Goal: Task Accomplishment & Management: Use online tool/utility

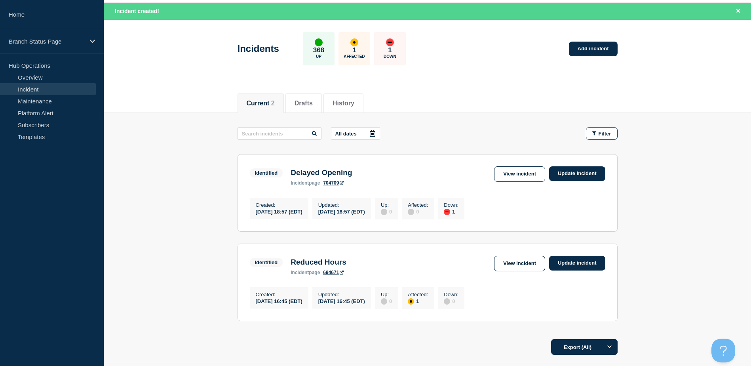
scroll to position [79, 0]
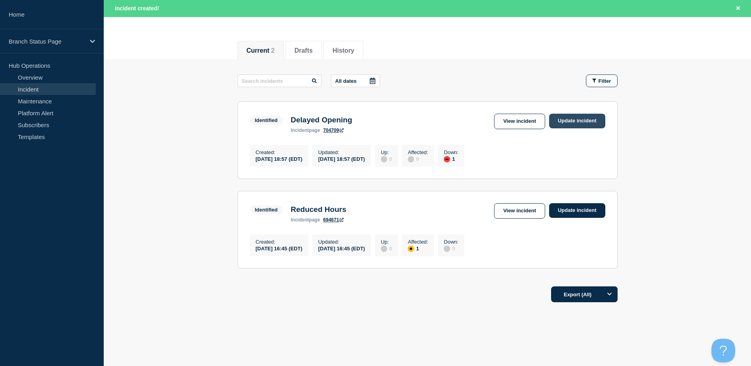
click at [580, 121] on link "Update incident" at bounding box center [577, 121] width 56 height 15
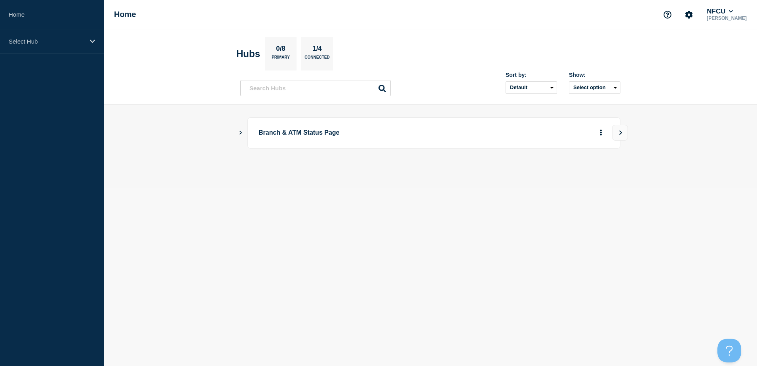
click at [242, 129] on div "Branch & ATM Status Page" at bounding box center [430, 132] width 380 height 31
click at [240, 131] on icon "Show Connected Hubs" at bounding box center [240, 132] width 5 height 4
click at [582, 172] on button "See overview" at bounding box center [573, 173] width 42 height 16
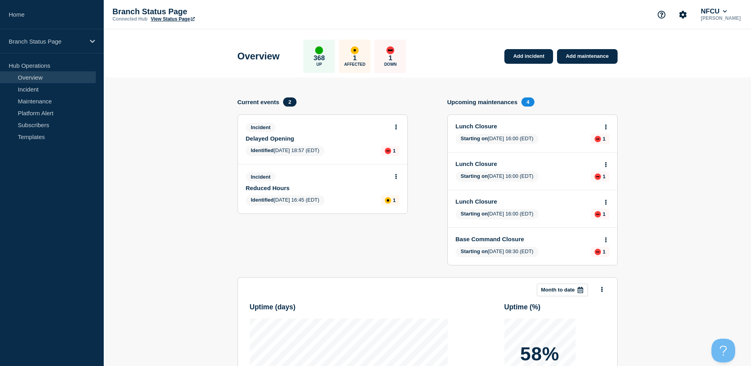
click at [394, 53] on div "down" at bounding box center [390, 50] width 8 height 8
click at [396, 127] on icon at bounding box center [396, 126] width 2 height 5
click at [397, 154] on link "Update incident" at bounding box center [396, 156] width 38 height 6
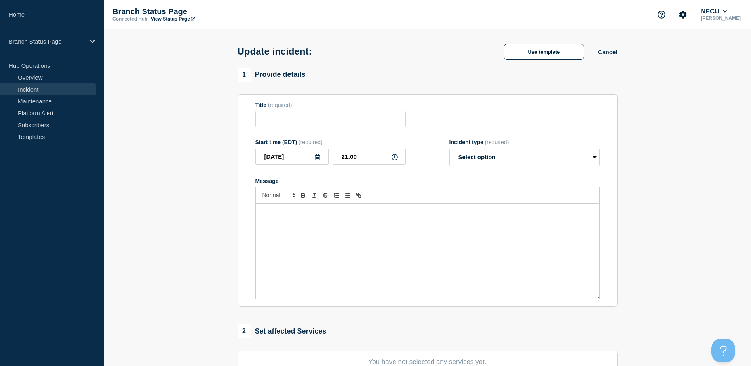
type input "Delayed Opening"
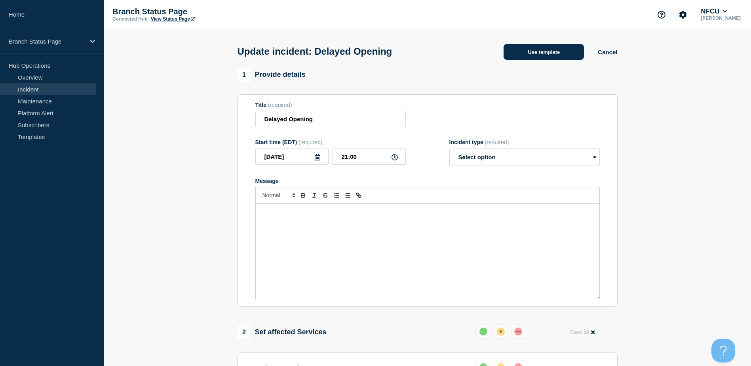
click at [538, 55] on button "Use template" at bounding box center [544, 52] width 80 height 16
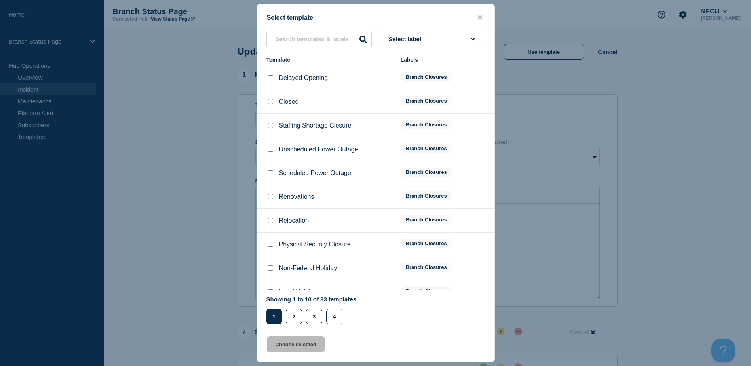
click at [428, 35] on button "Select label" at bounding box center [432, 39] width 105 height 16
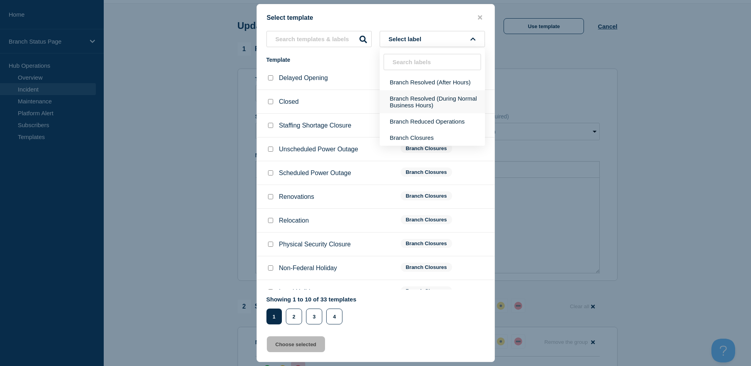
scroll to position [40, 0]
click at [455, 101] on button "Branch Resolved (During Normal Business Hours)" at bounding box center [432, 101] width 105 height 23
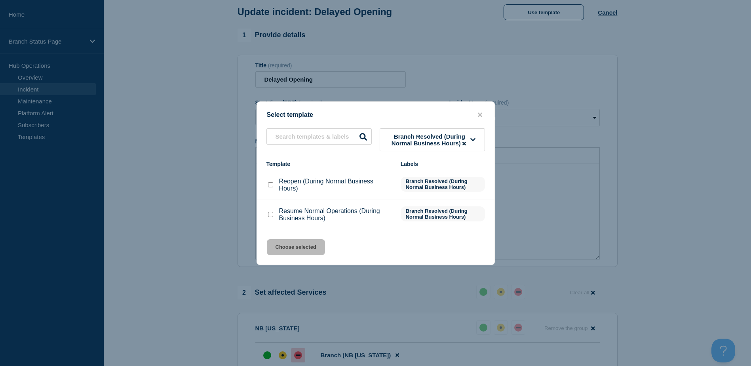
click at [270, 214] on input "Resume Normal Operations (During Business Hours) checkbox" at bounding box center [270, 214] width 5 height 5
checkbox input "true"
click at [299, 247] on button "Choose selected" at bounding box center [296, 247] width 58 height 16
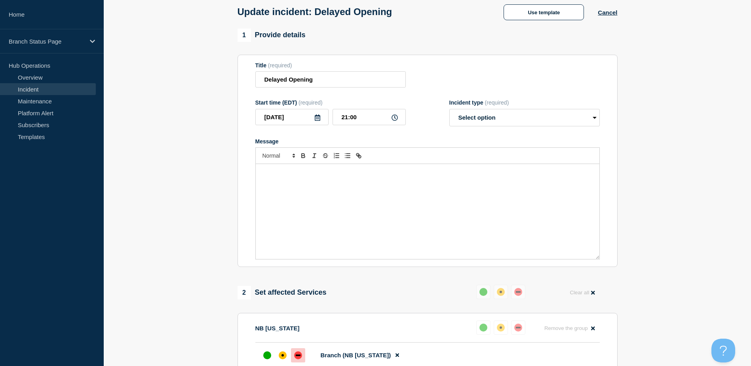
select select "resolved"
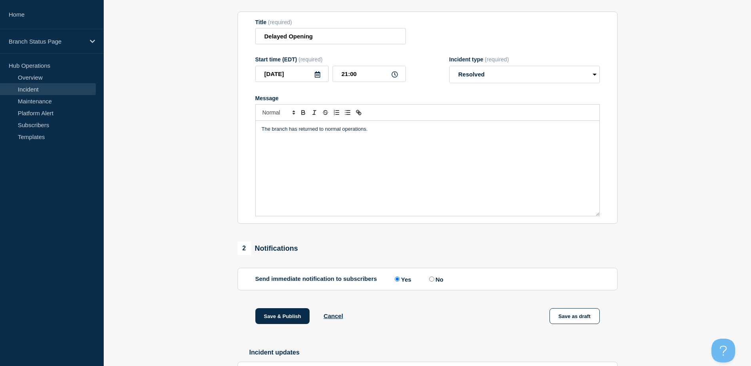
scroll to position [141, 0]
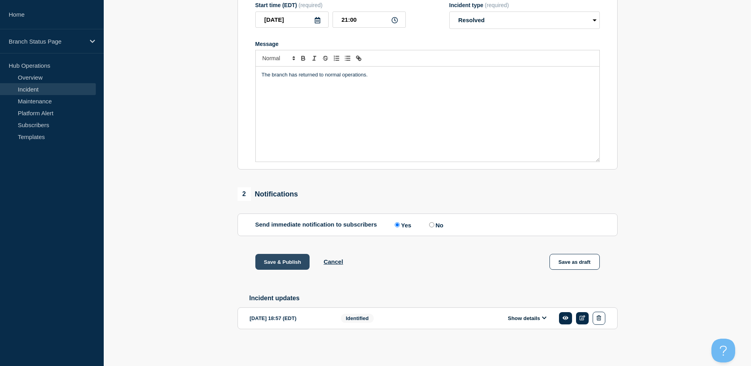
click at [283, 259] on button "Save & Publish" at bounding box center [282, 262] width 55 height 16
